Goal: Task Accomplishment & Management: Complete application form

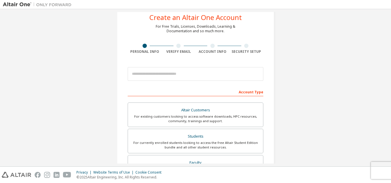
scroll to position [29, 0]
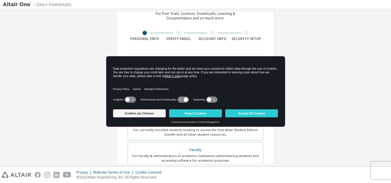
click at [76, 134] on div "Create an Altair One Account For Free Trials, Licenses, Downloads, Learning & D…" at bounding box center [195, 134] width 385 height 303
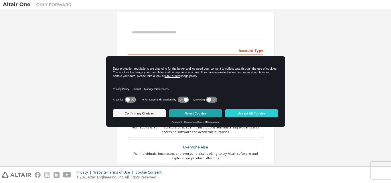
click at [189, 114] on button "Reject Cookies" at bounding box center [195, 114] width 53 height 8
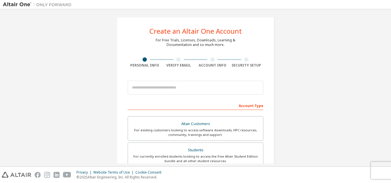
scroll to position [0, 0]
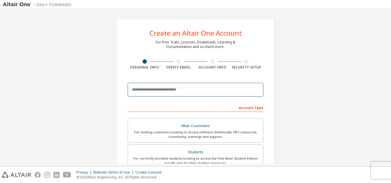
click at [162, 92] on input "email" at bounding box center [196, 90] width 136 height 14
type input "**********"
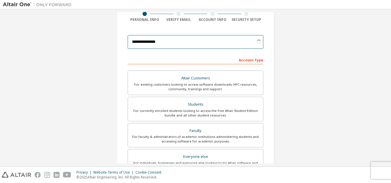
scroll to position [57, 0]
